Goal: Transaction & Acquisition: Purchase product/service

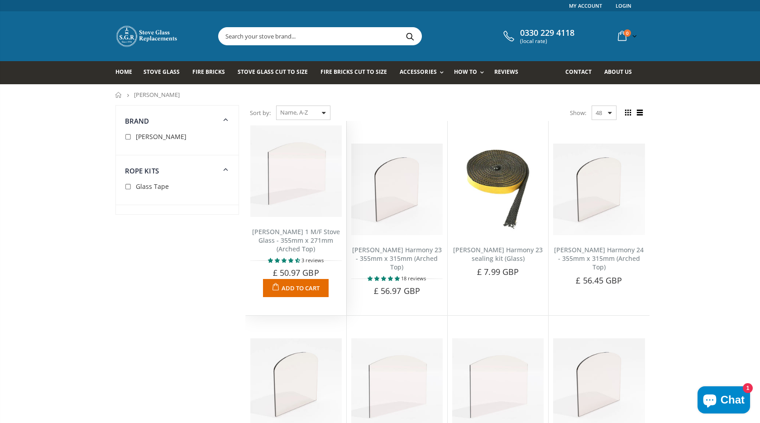
click at [292, 289] on span "Add to Cart" at bounding box center [300, 288] width 38 height 8
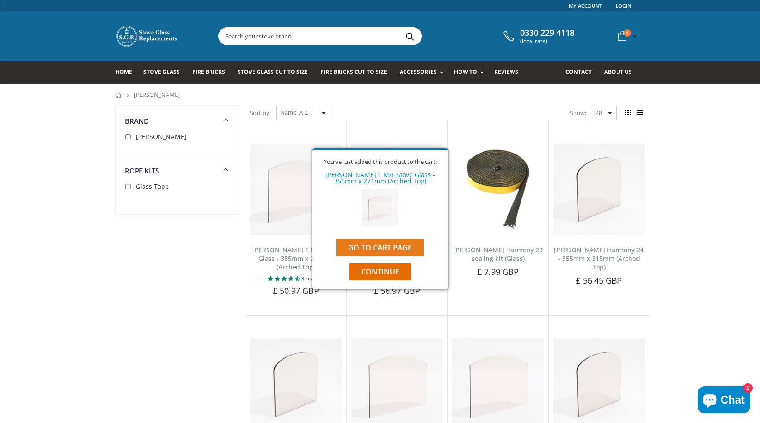
click at [397, 245] on link "Go to cart page" at bounding box center [379, 247] width 87 height 17
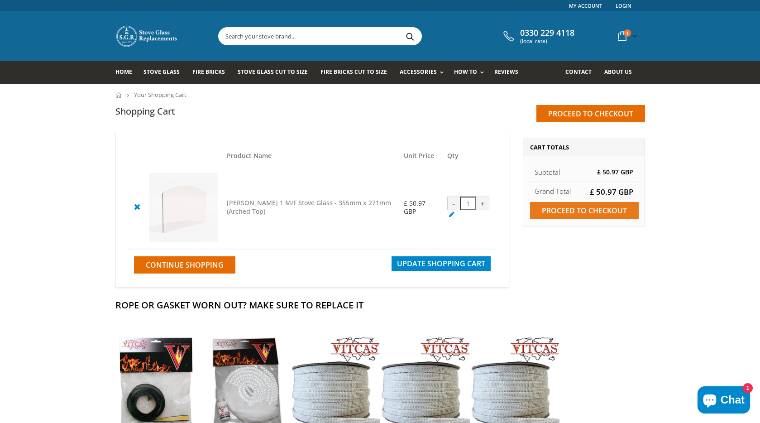
click at [573, 209] on input "Proceed to checkout" at bounding box center [584, 210] width 109 height 17
